Goal: Task Accomplishment & Management: Manage account settings

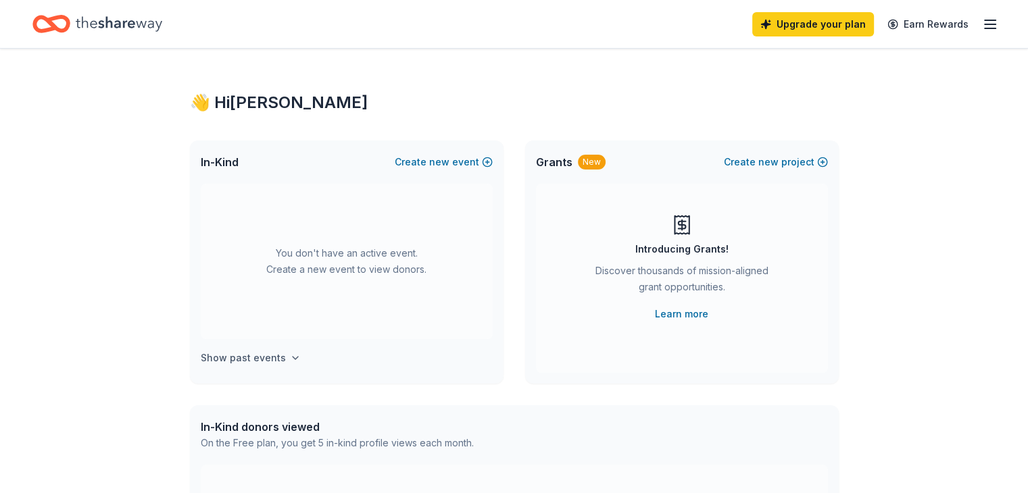
click at [240, 355] on h4 "Show past events" at bounding box center [243, 358] width 85 height 16
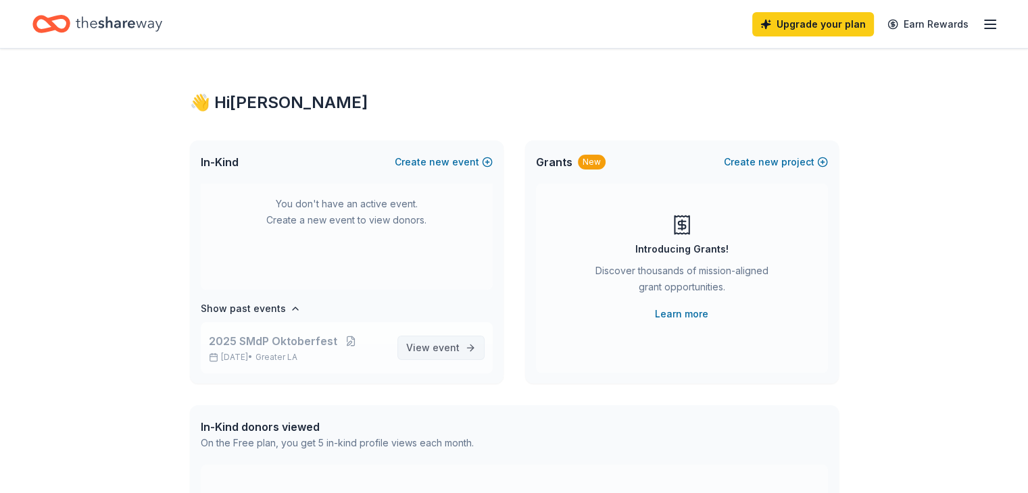
click at [422, 341] on span "View event" at bounding box center [432, 348] width 53 height 16
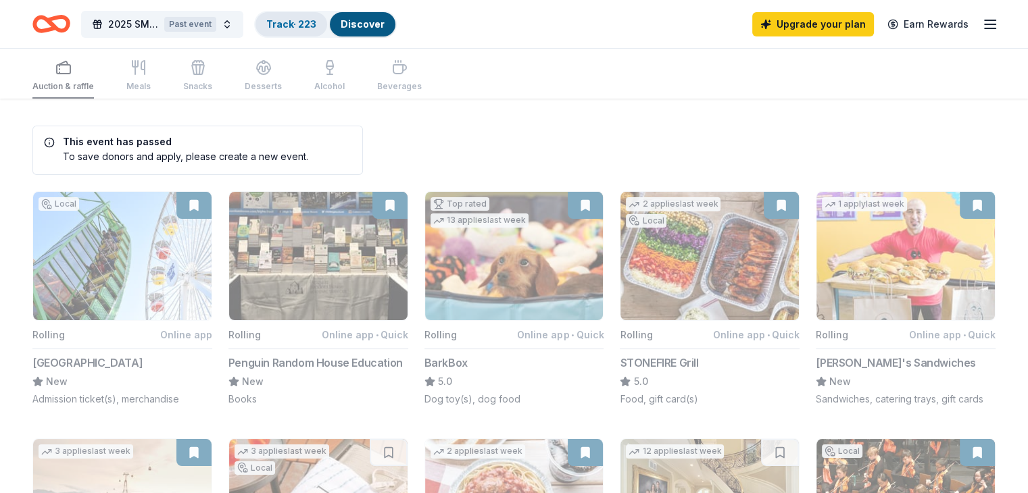
click at [316, 18] on link "Track · 223" at bounding box center [291, 23] width 50 height 11
click at [316, 24] on link "Track · 223" at bounding box center [291, 23] width 50 height 11
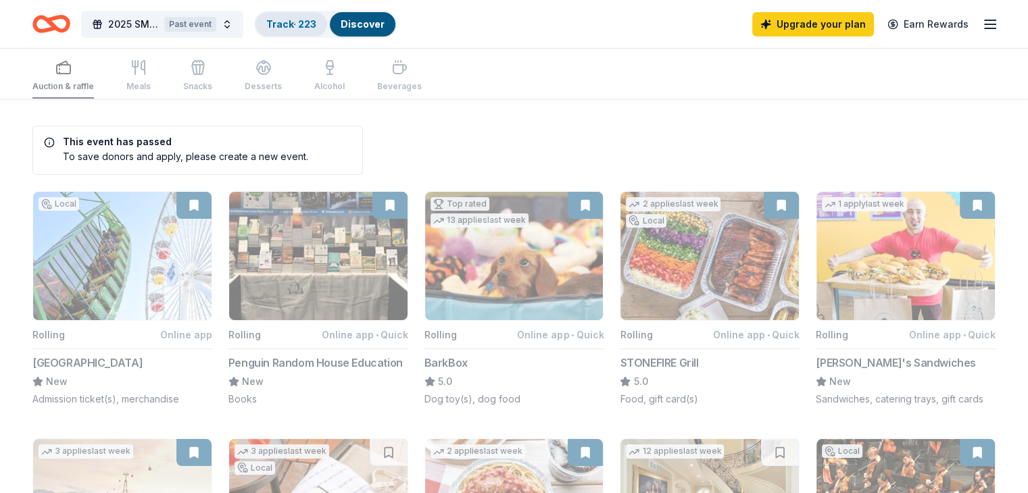
click at [316, 23] on link "Track · 223" at bounding box center [291, 23] width 50 height 11
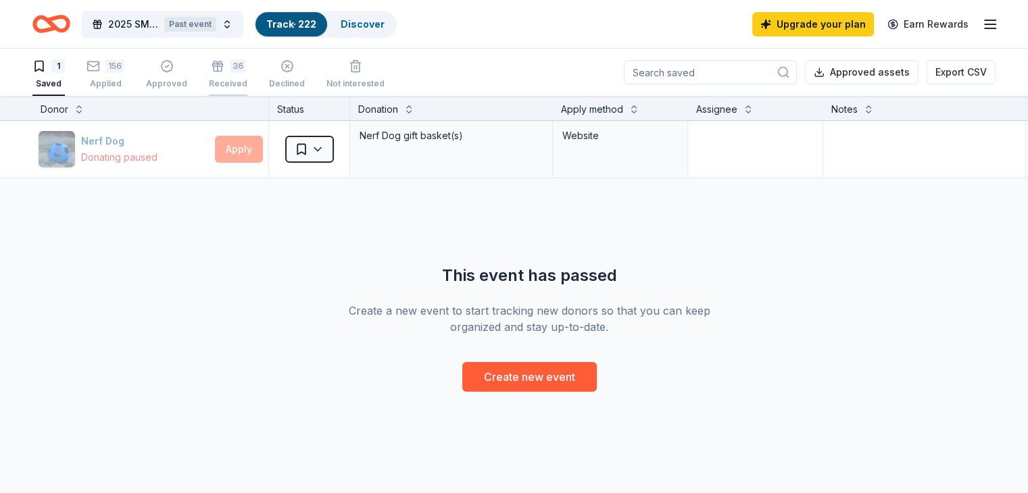
click at [222, 63] on icon "button" at bounding box center [218, 62] width 8 height 3
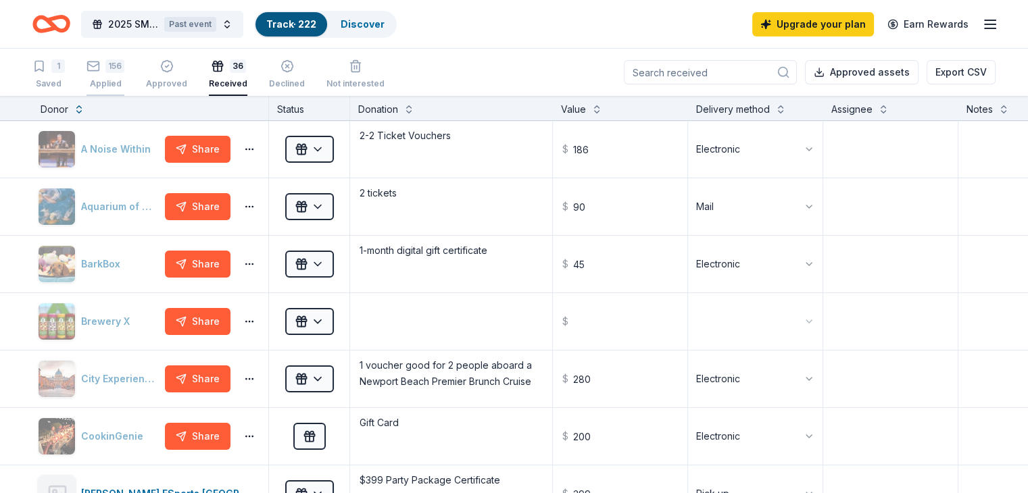
click at [124, 68] on div "156" at bounding box center [114, 66] width 19 height 14
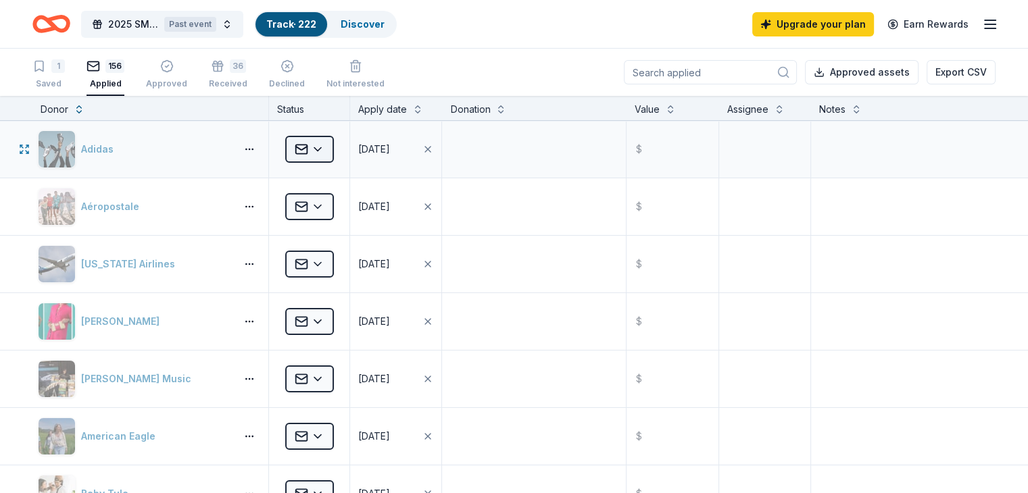
click at [349, 145] on html "2025 SMdP Oktoberfest Past event Track · 222 Discover Upgrade your plan Earn Re…" at bounding box center [514, 246] width 1028 height 493
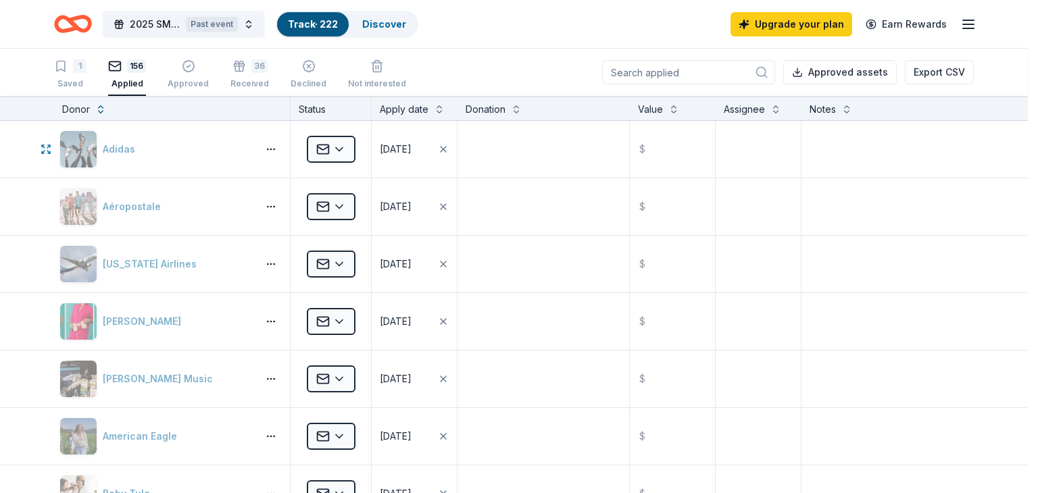
click at [518, 166] on html "2025 SMdP Oktoberfest Past event Track · 222 Discover Upgrade your plan Earn Re…" at bounding box center [519, 246] width 1038 height 493
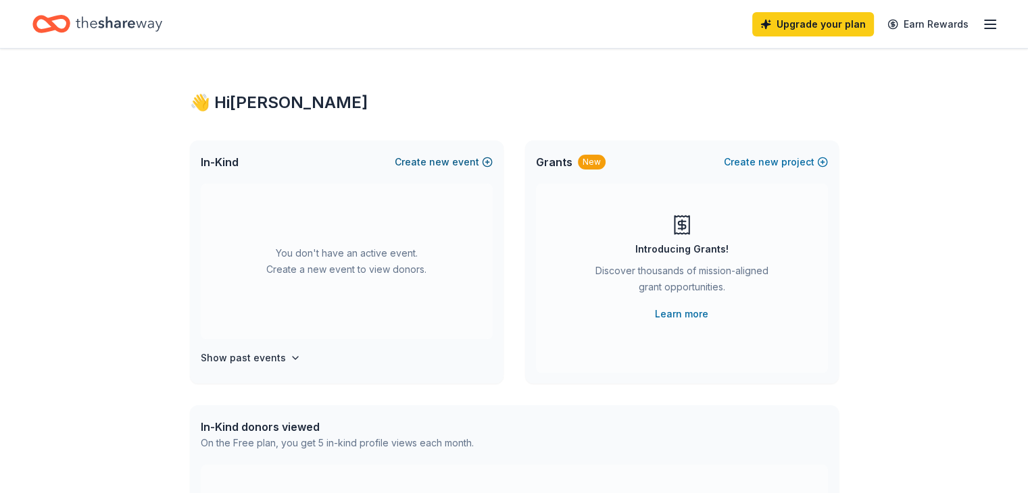
click at [468, 165] on button "Create new event" at bounding box center [444, 162] width 98 height 16
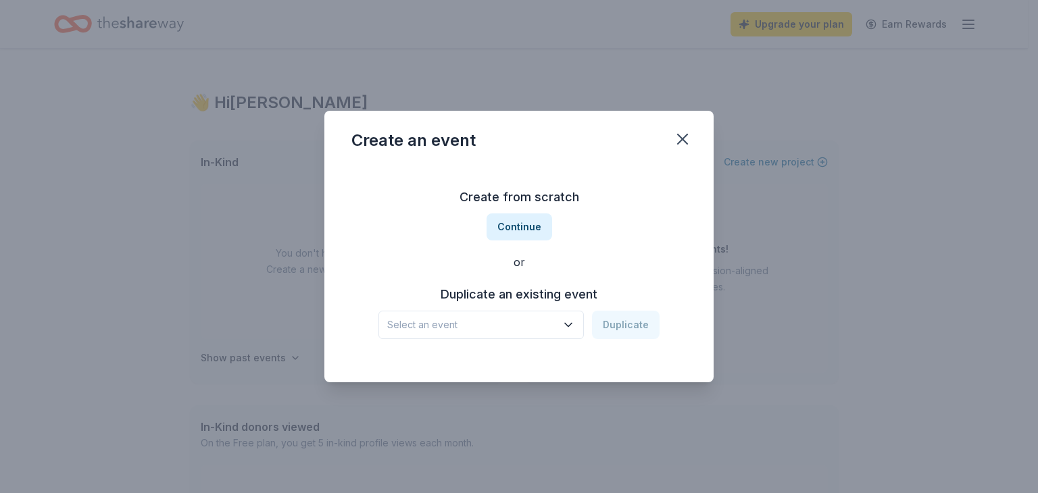
click at [570, 331] on icon "button" at bounding box center [569, 325] width 14 height 14
click at [512, 359] on div "2025 SMdP Oktoberfest [DATE] · Greater LA" at bounding box center [482, 369] width 201 height 43
click at [630, 318] on button "Duplicate" at bounding box center [626, 325] width 68 height 28
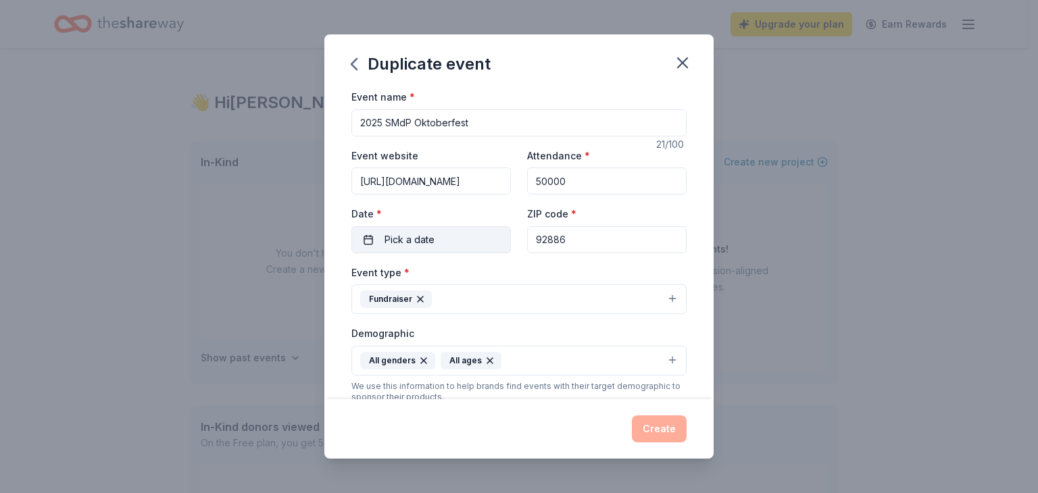
click at [422, 241] on span "Pick a date" at bounding box center [409, 240] width 50 height 16
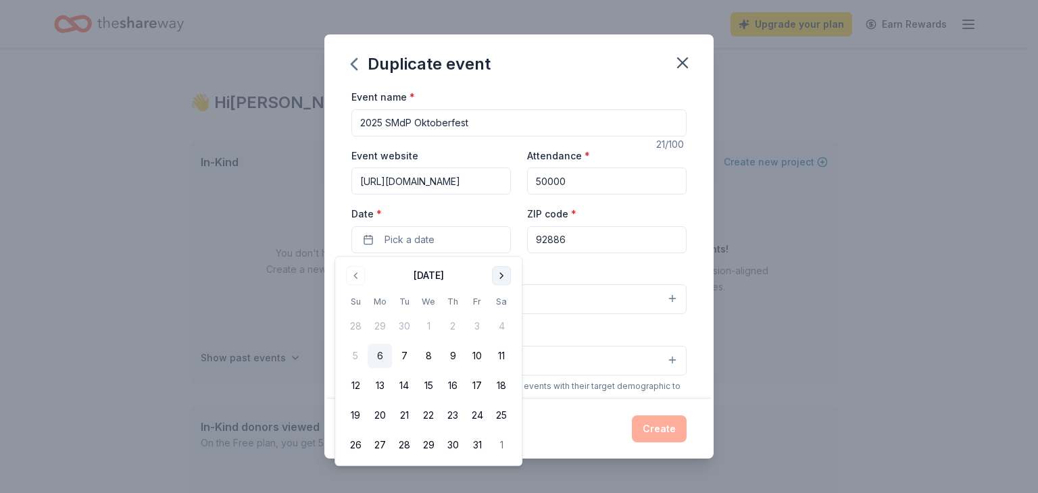
click at [503, 276] on button "Go to next month" at bounding box center [501, 275] width 19 height 19
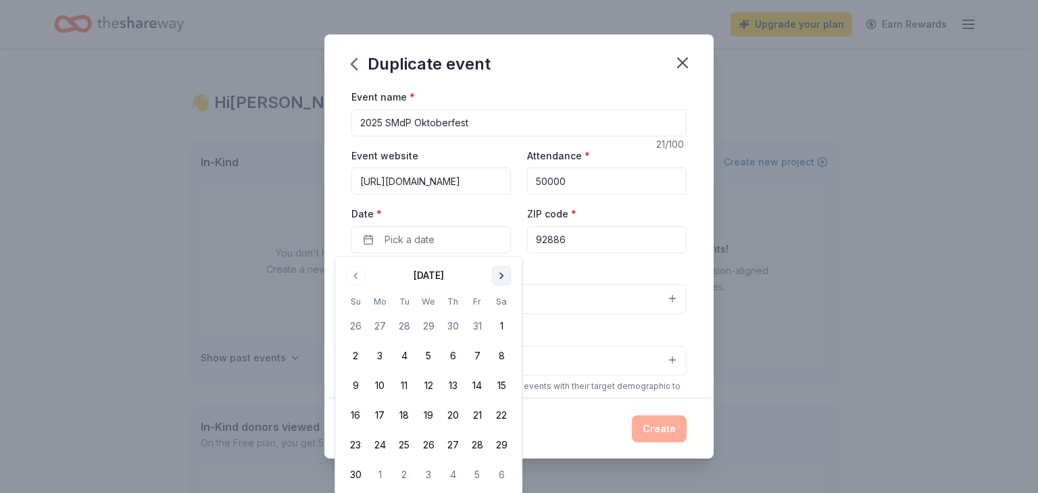
click at [503, 276] on button "Go to next month" at bounding box center [501, 275] width 19 height 19
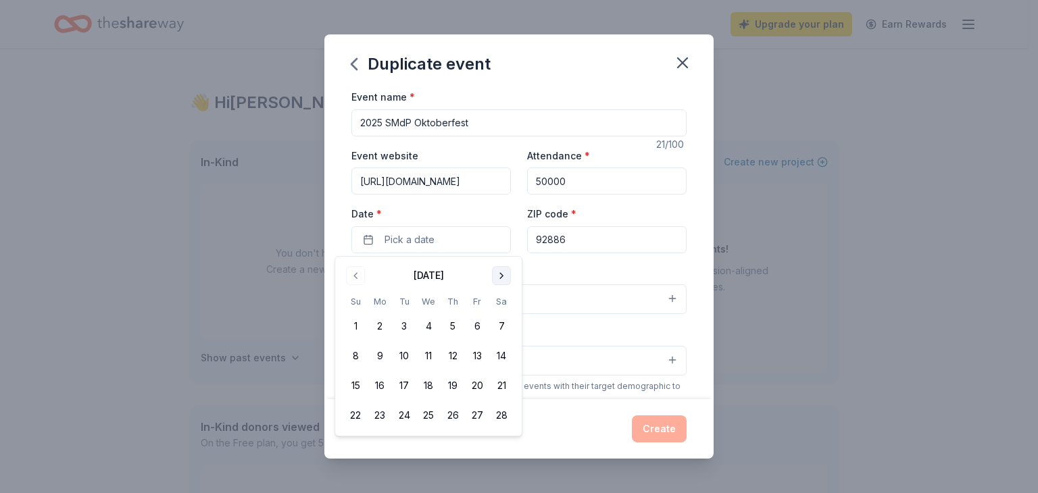
click at [503, 276] on button "Go to next month" at bounding box center [501, 275] width 19 height 19
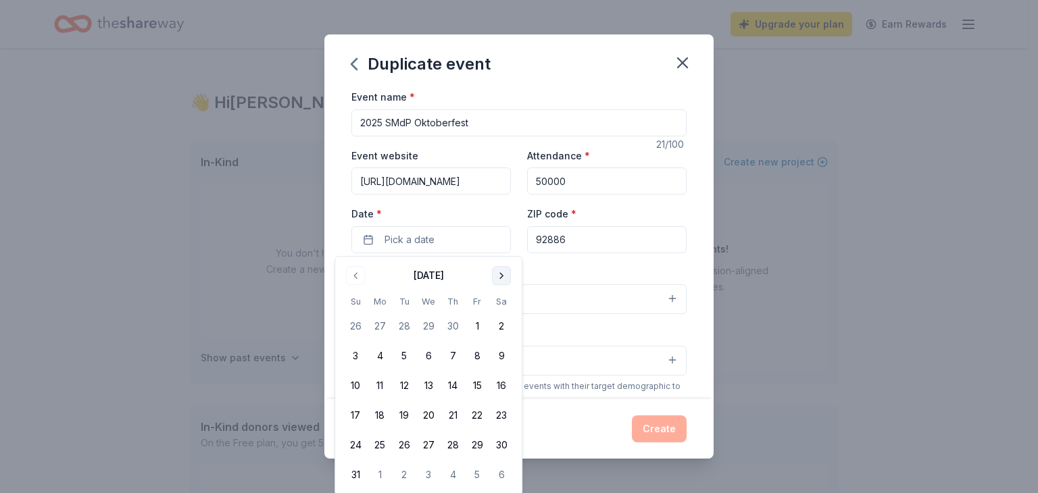
click at [503, 276] on button "Go to next month" at bounding box center [501, 275] width 19 height 19
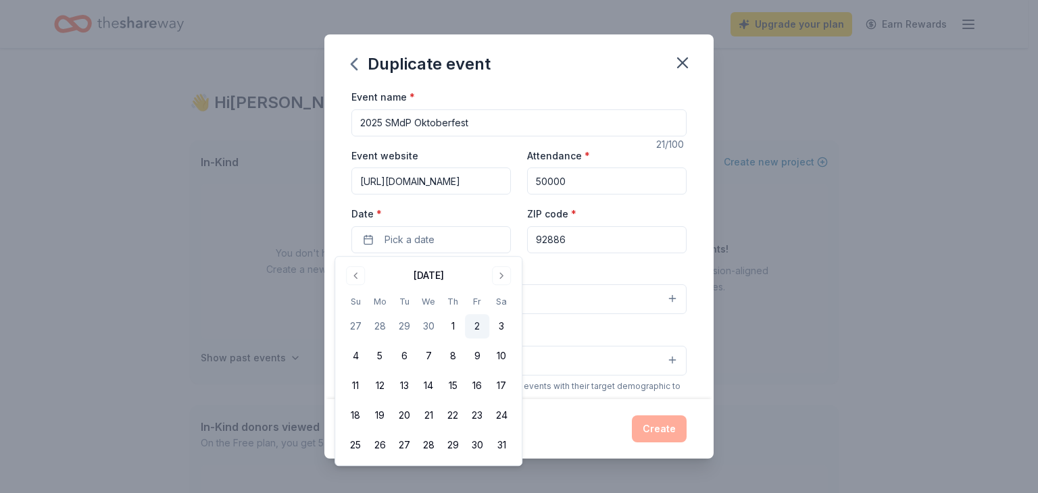
click at [476, 330] on button "2" at bounding box center [477, 326] width 24 height 24
click at [509, 91] on div "Event name * 2025 SMdP Oktoberfest" at bounding box center [518, 113] width 335 height 48
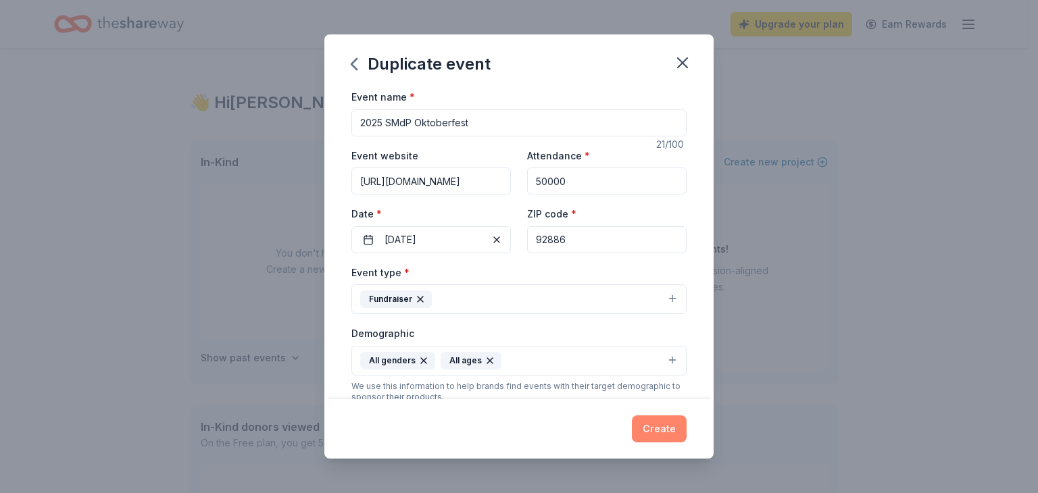
click at [665, 434] on button "Create" at bounding box center [659, 429] width 55 height 27
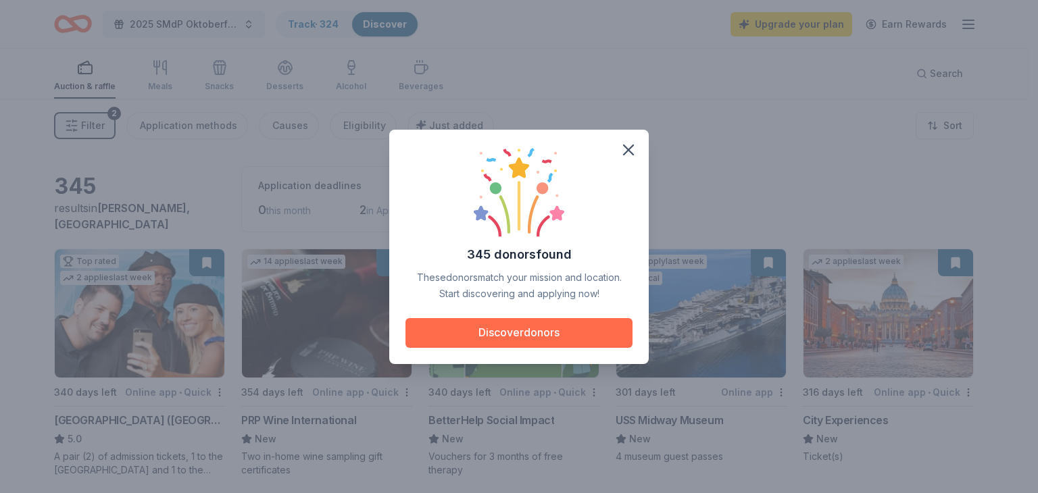
click at [503, 336] on button "Discover donors" at bounding box center [518, 333] width 227 height 30
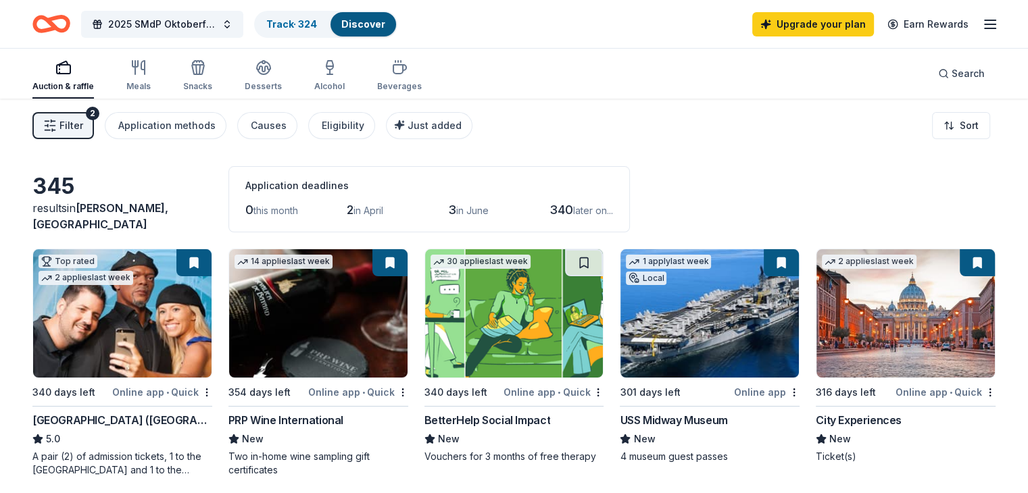
click at [81, 131] on span "Filter" at bounding box center [71, 126] width 24 height 16
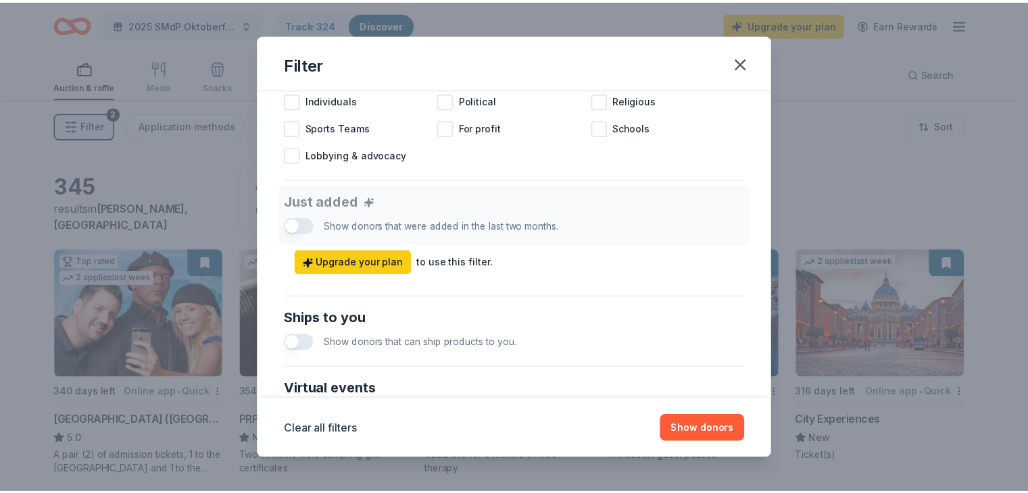
scroll to position [659, 0]
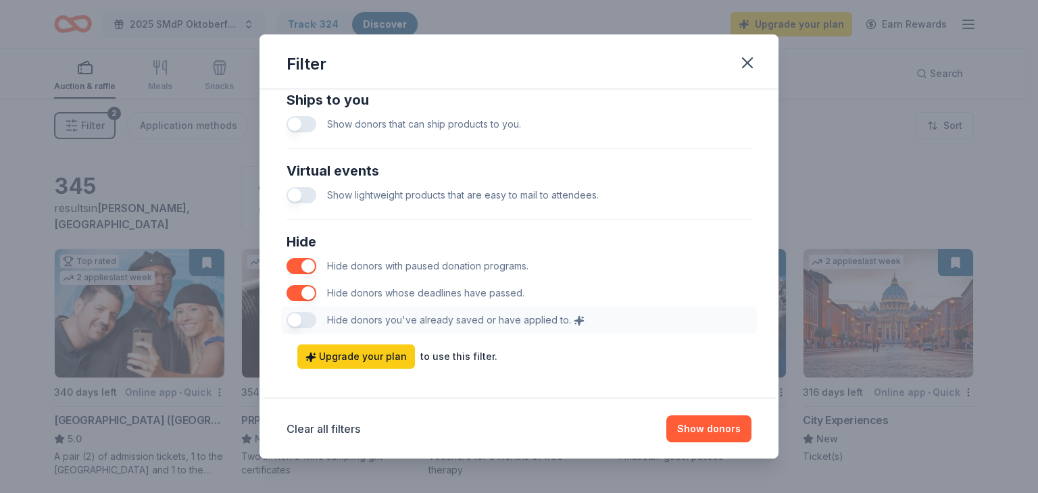
click at [293, 293] on button "button" at bounding box center [302, 293] width 30 height 16
click at [716, 433] on button "Show 345 donors" at bounding box center [699, 429] width 104 height 27
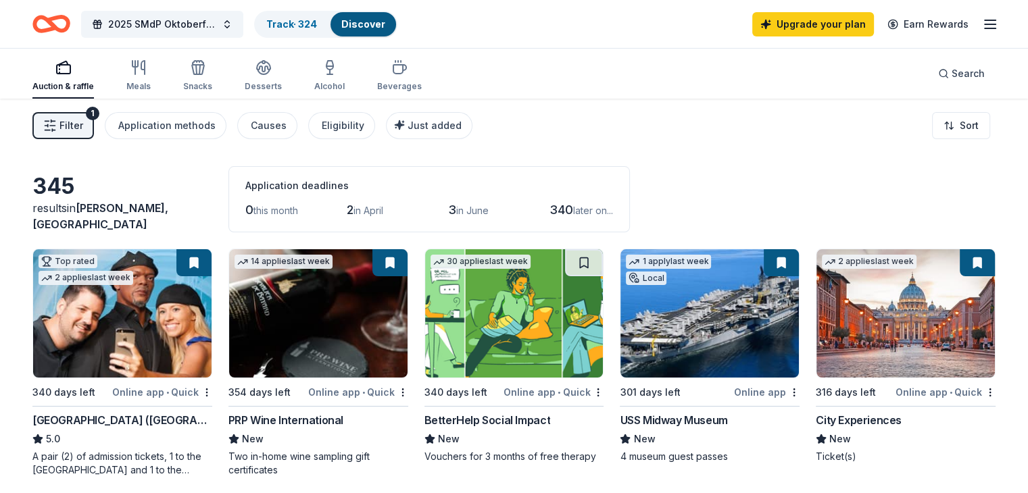
click at [377, 216] on span "in April" at bounding box center [368, 210] width 30 height 11
click at [83, 129] on span "Filter" at bounding box center [71, 126] width 24 height 16
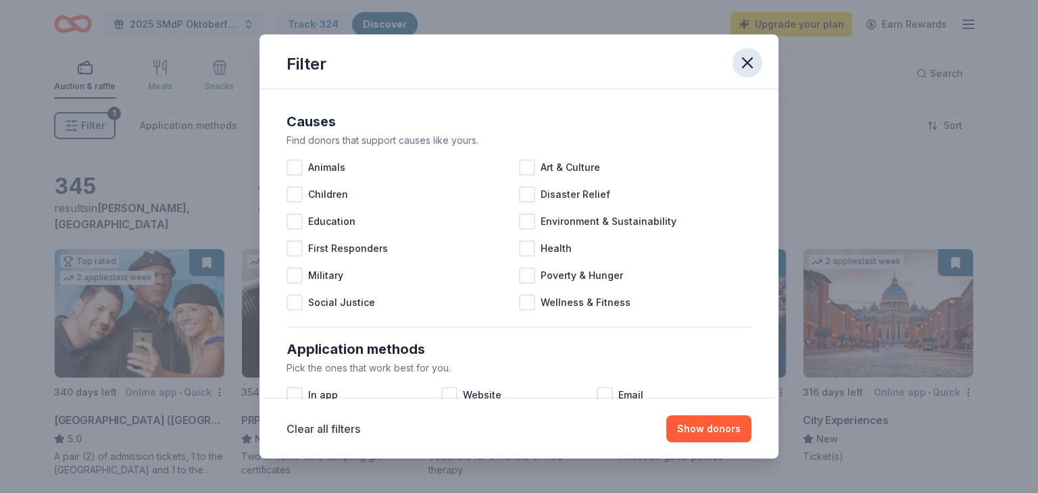
click at [742, 64] on icon "button" at bounding box center [747, 62] width 19 height 19
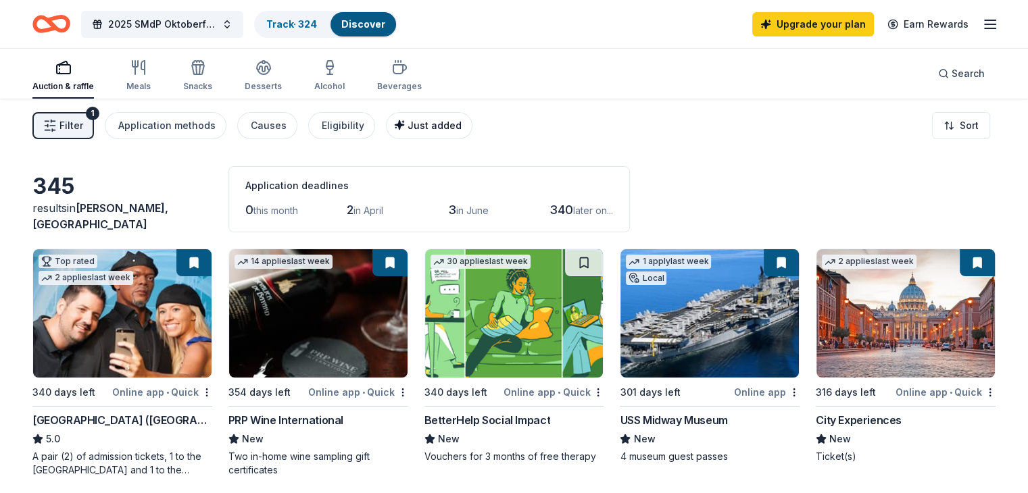
click at [449, 126] on span "Just added" at bounding box center [434, 125] width 54 height 11
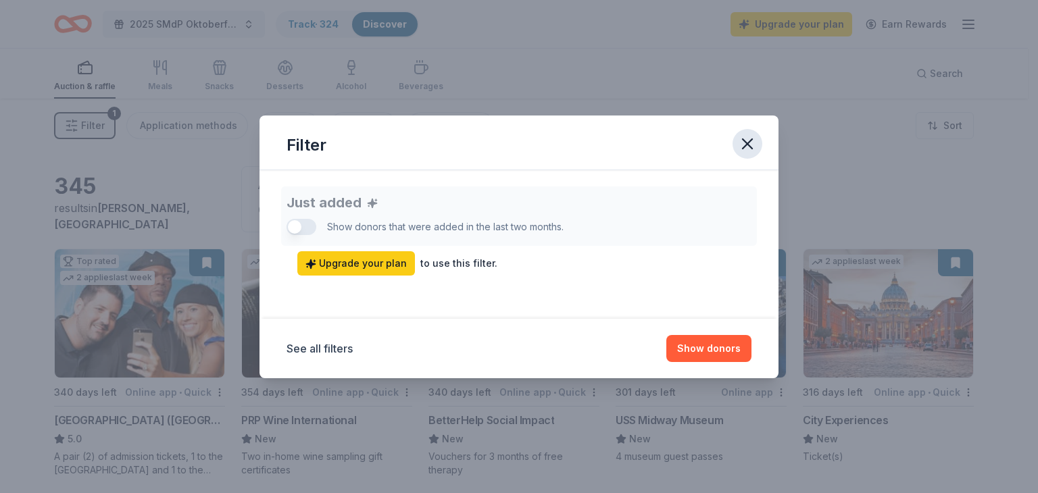
click at [751, 151] on icon "button" at bounding box center [747, 143] width 19 height 19
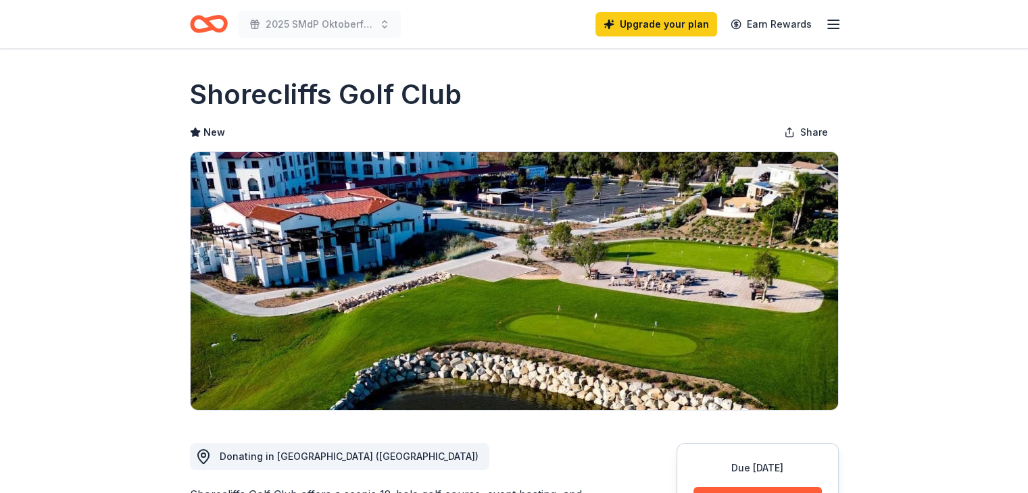
click at [838, 22] on icon "button" at bounding box center [833, 24] width 16 height 16
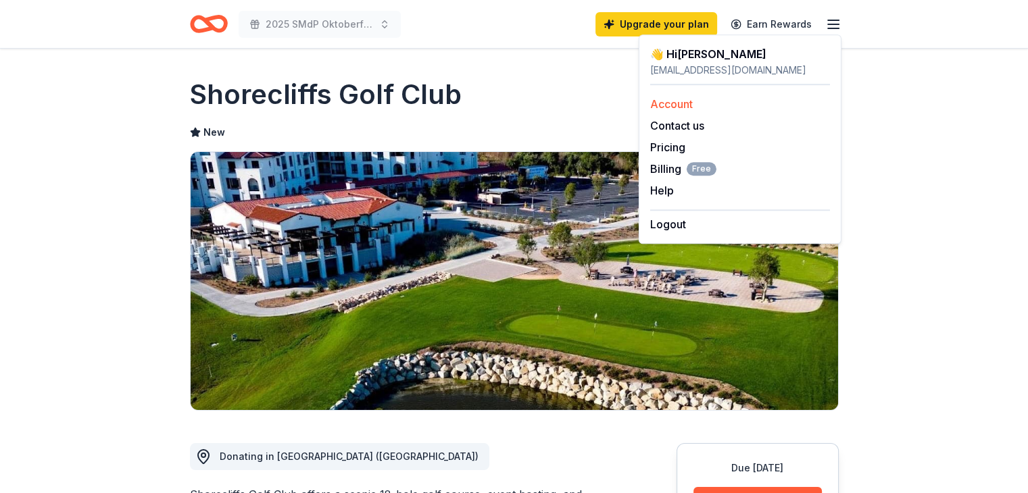
click at [678, 109] on link "Account" at bounding box center [671, 104] width 43 height 14
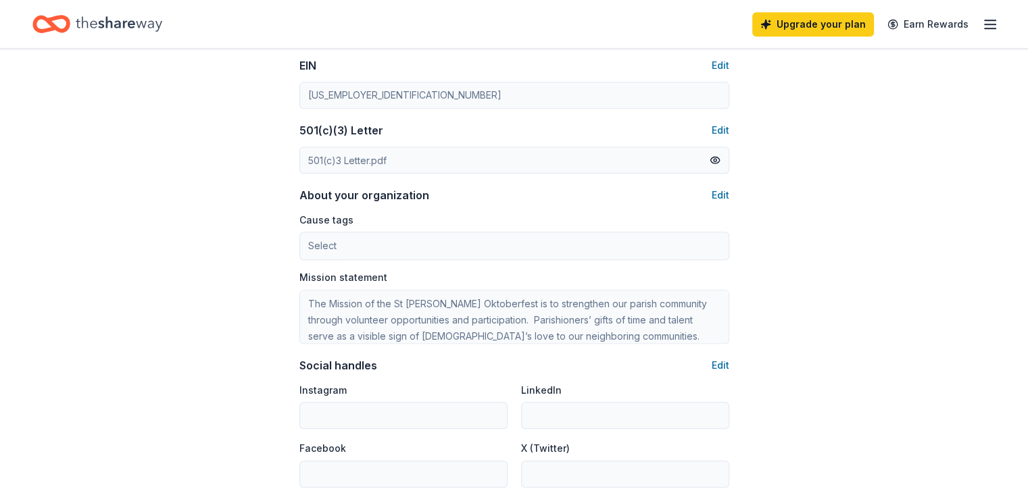
scroll to position [792, 0]
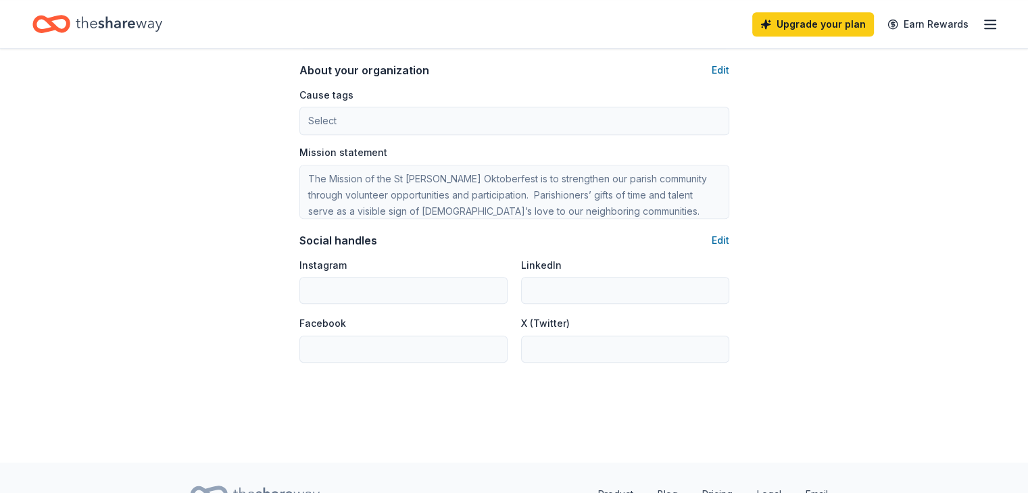
click at [962, 9] on div "Upgrade your plan Earn Rewards" at bounding box center [875, 24] width 246 height 32
click at [982, 18] on icon "button" at bounding box center [990, 24] width 16 height 16
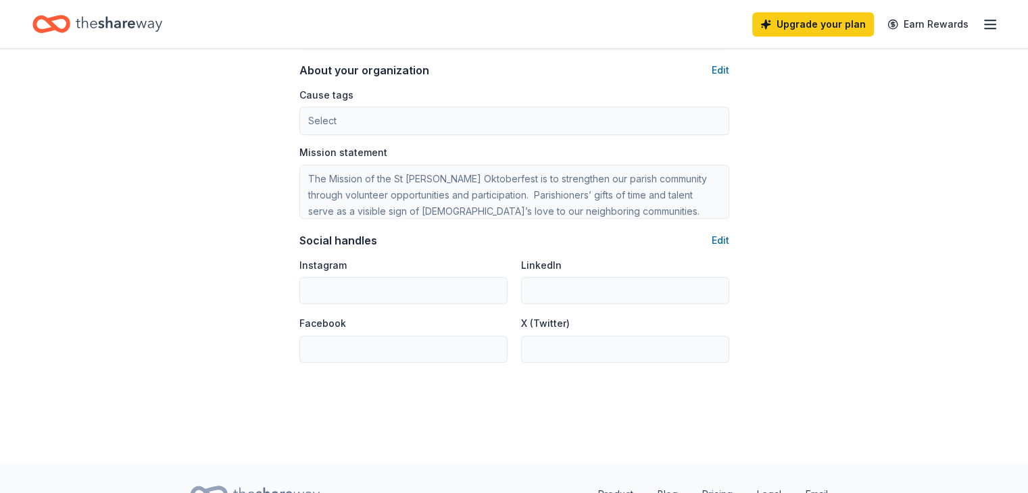
click at [140, 22] on icon "Home" at bounding box center [119, 23] width 86 height 15
click at [55, 29] on icon "Home" at bounding box center [44, 24] width 21 height 14
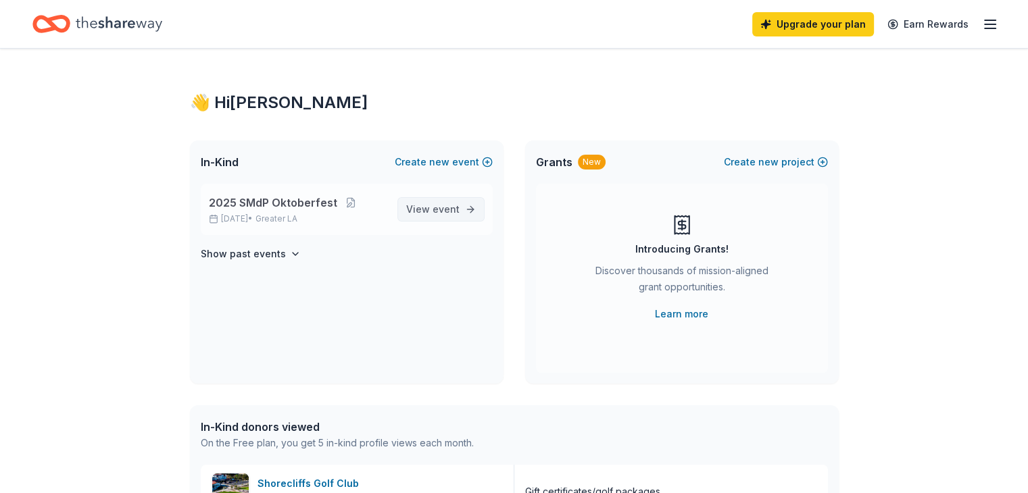
click at [456, 211] on span "event" at bounding box center [445, 208] width 27 height 11
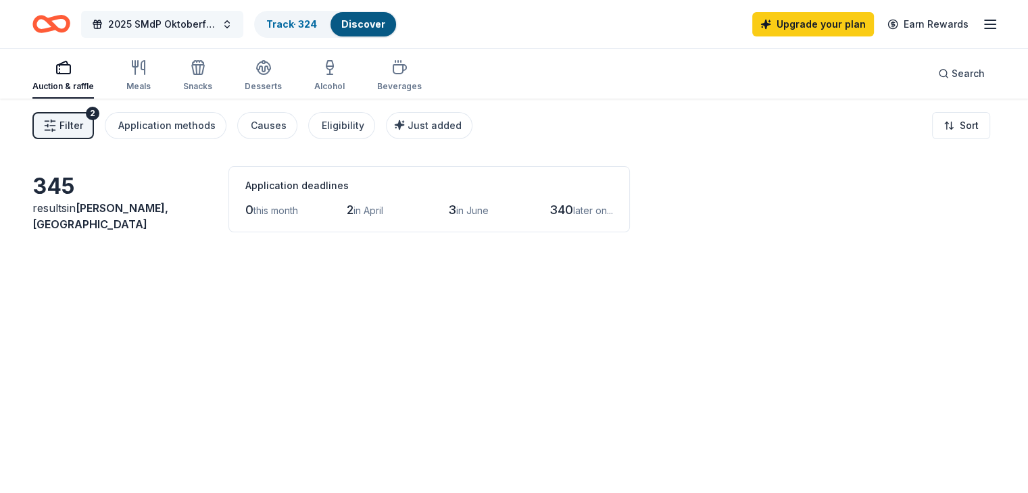
click at [195, 27] on span "2025 SMdP Oktoberfest" at bounding box center [162, 24] width 108 height 16
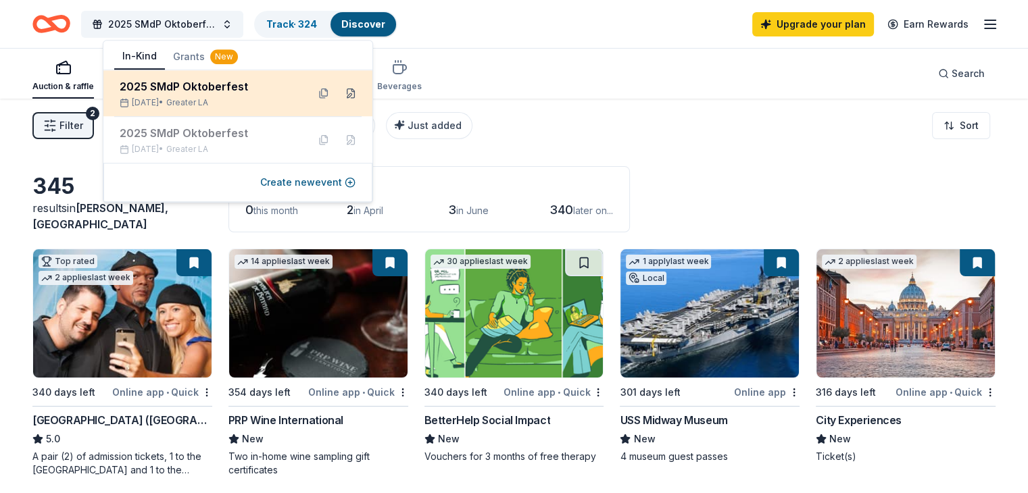
click at [353, 95] on button at bounding box center [351, 93] width 22 height 22
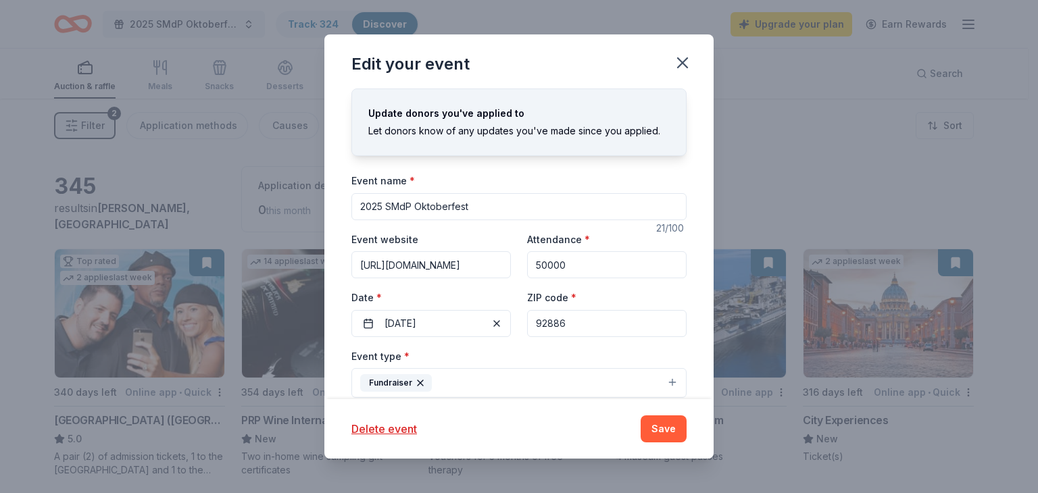
click at [381, 204] on input "2025 SMdP Oktoberfest" at bounding box center [518, 206] width 335 height 27
type input "2026 SMdP Oktoberfest"
click at [665, 433] on button "Save" at bounding box center [664, 429] width 46 height 27
